Goal: Information Seeking & Learning: Learn about a topic

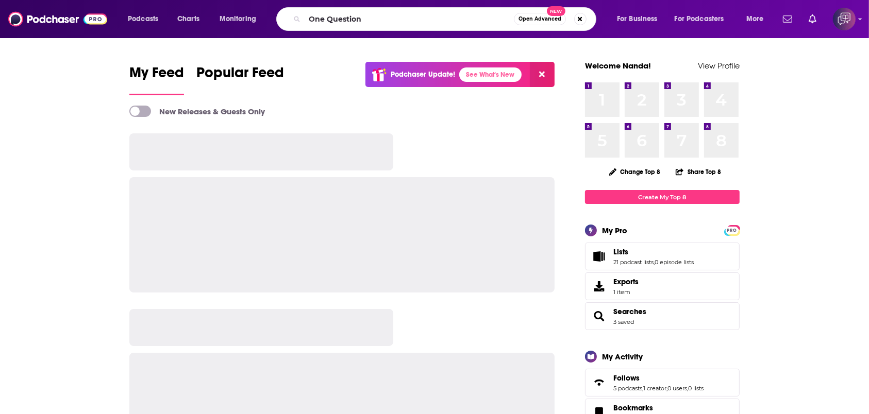
type input "One Question"
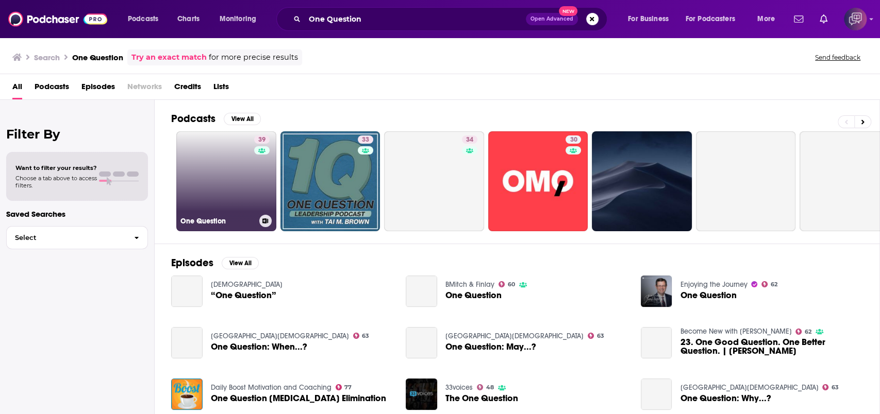
click at [194, 165] on link "39 One Question" at bounding box center [226, 181] width 100 height 100
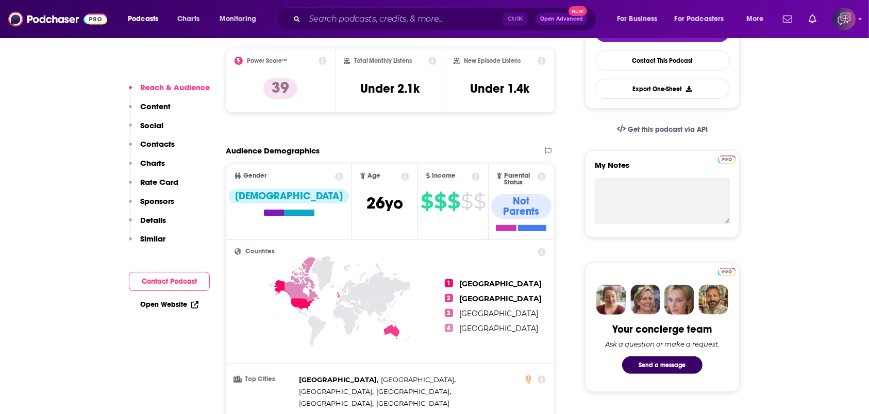
scroll to position [206, 0]
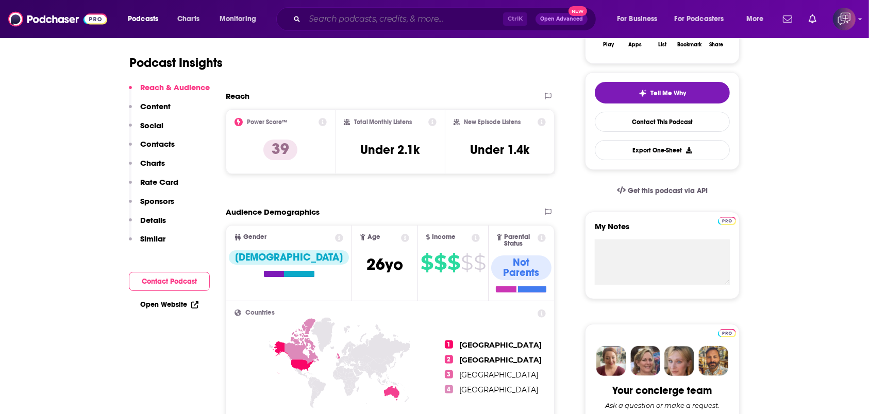
click at [332, 19] on input "Search podcasts, credits, & more..." at bounding box center [404, 19] width 198 height 16
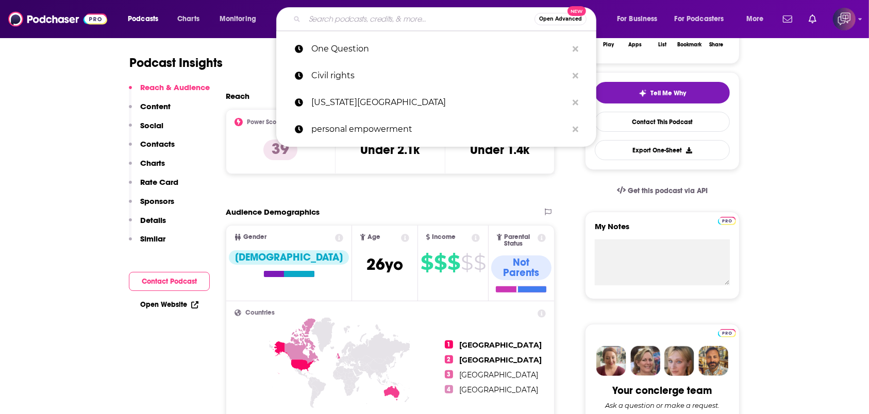
paste input "Be Real Show"
type input "Be Real Show"
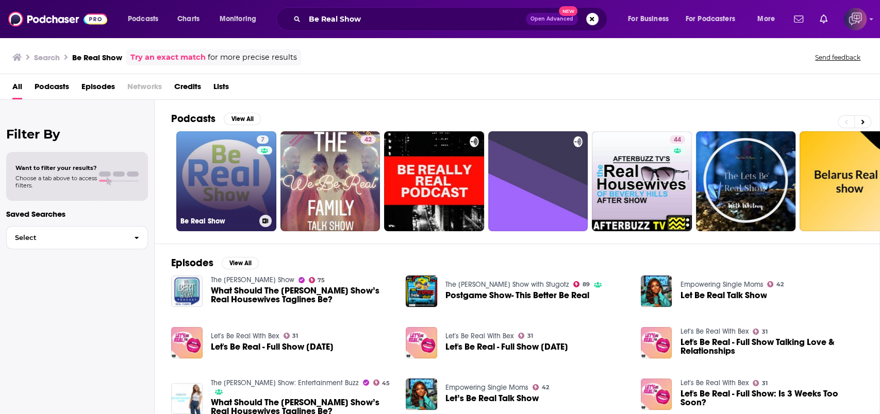
click at [214, 192] on link "7 Be Real Show" at bounding box center [226, 181] width 100 height 100
